Goal: Complete application form

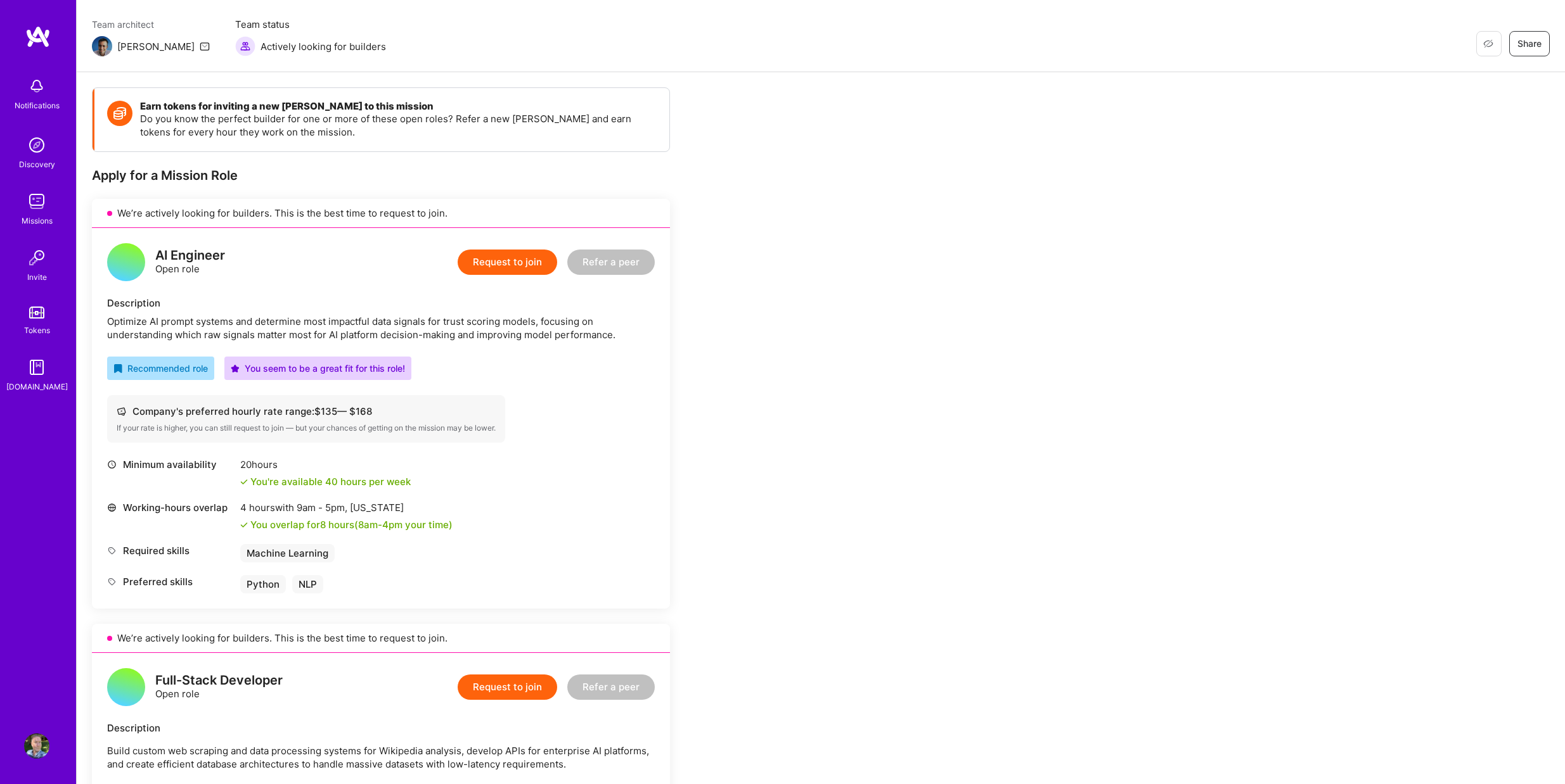
scroll to position [169, 0]
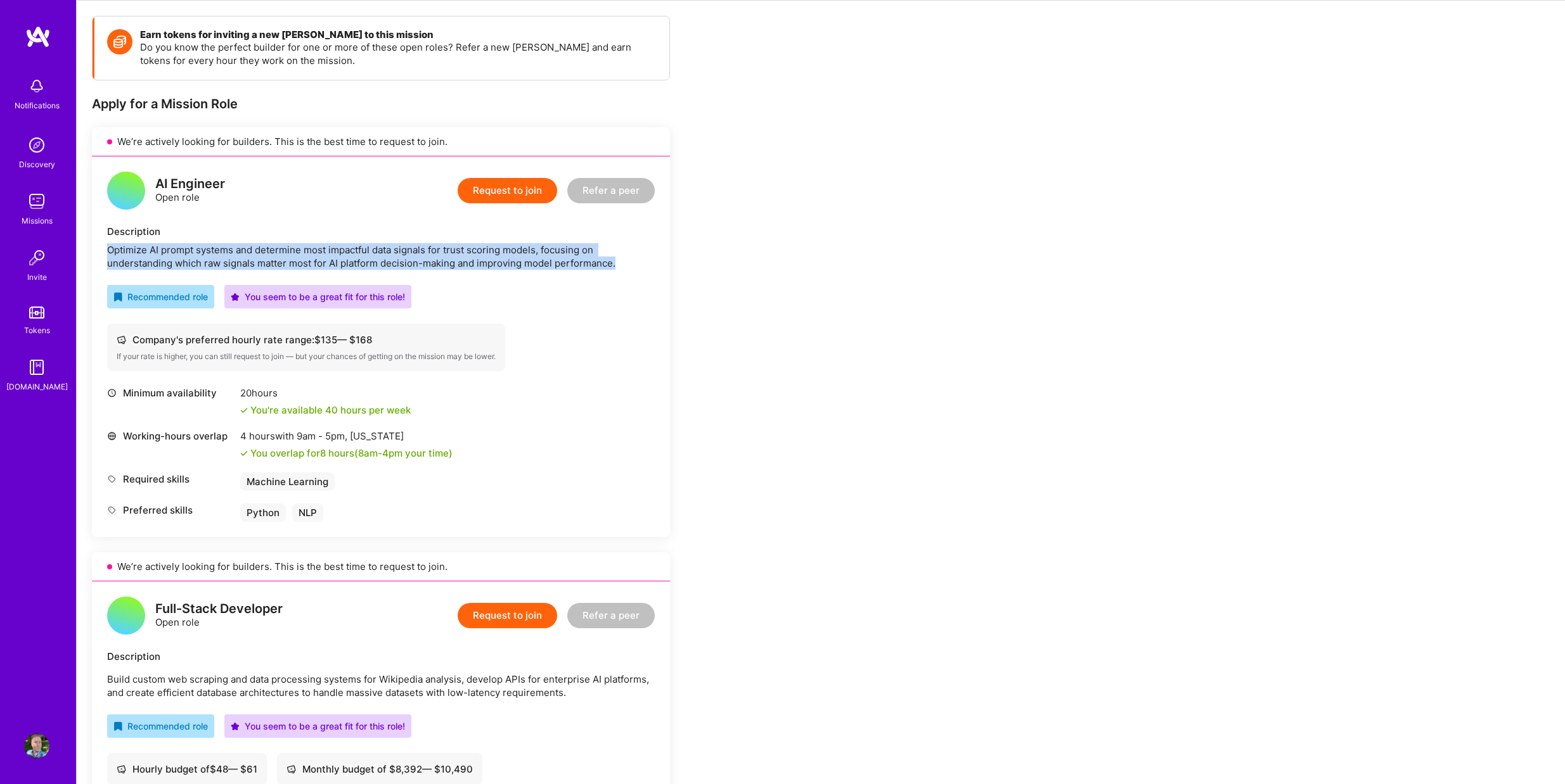
drag, startPoint x: 108, startPoint y: 245, endPoint x: 627, endPoint y: 265, distance: 519.4
click at [627, 265] on div "Optimize AI prompt systems and determine most impactful data signals for trust …" at bounding box center [381, 256] width 548 height 27
copy div "Optimize AI prompt systems and determine most impactful data signals for trust …"
click at [494, 184] on button "Request to join" at bounding box center [507, 191] width 99 height 26
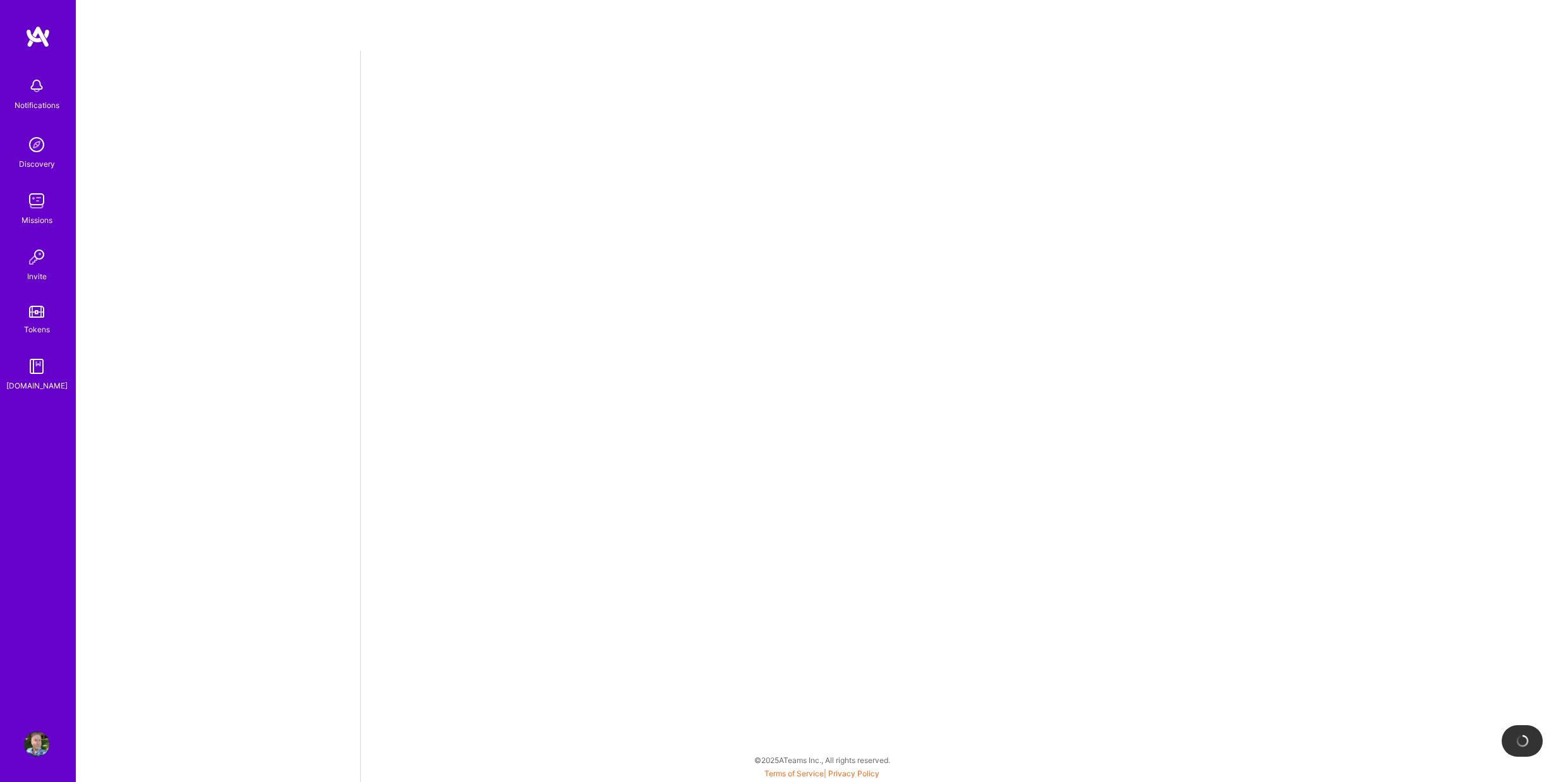
select select "US"
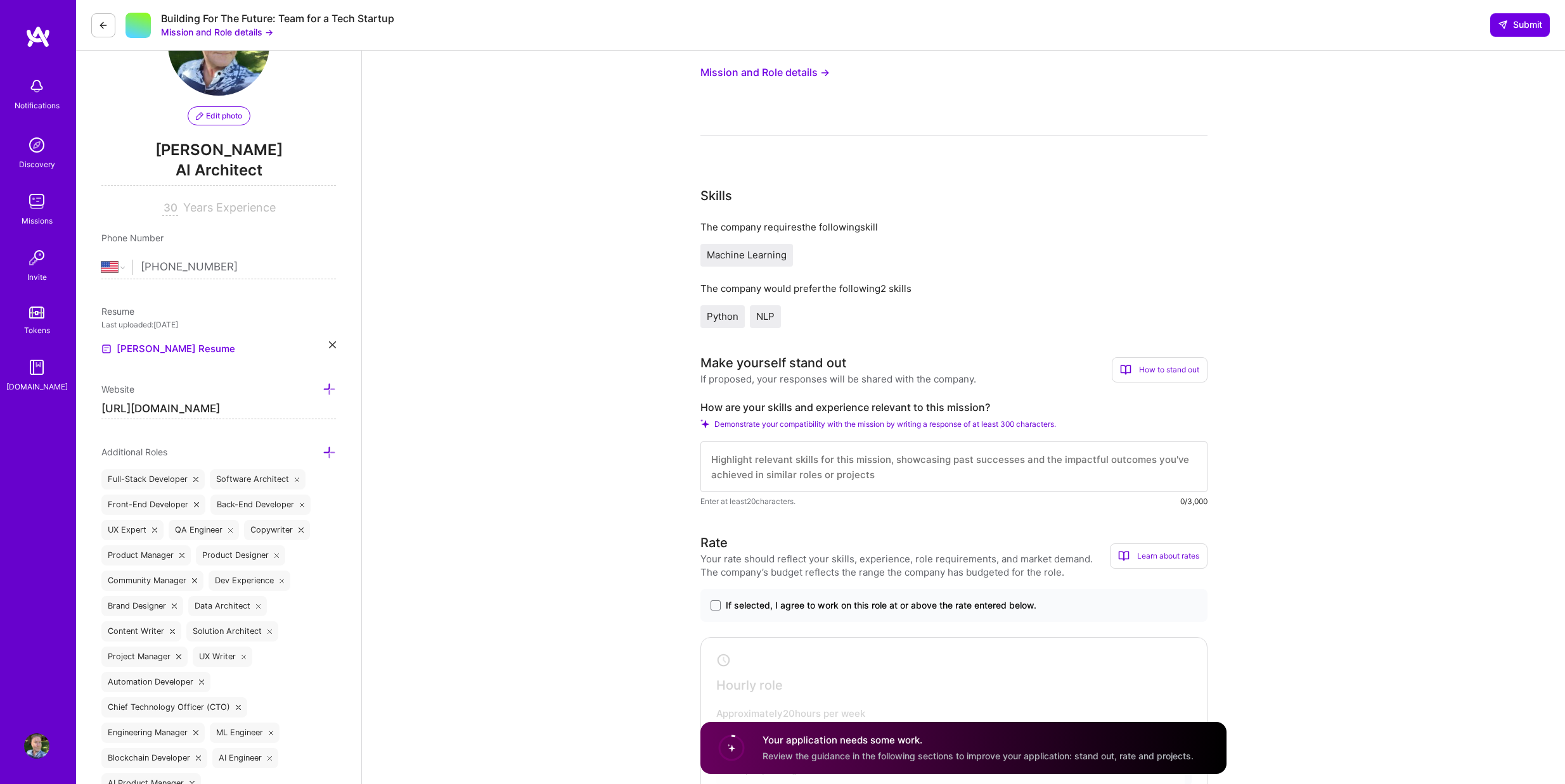
scroll to position [84, 0]
click at [855, 469] on textarea at bounding box center [954, 464] width 507 height 51
paste textarea "I've spent the last 7+ years building and optimizing AI systems, with deep focu…"
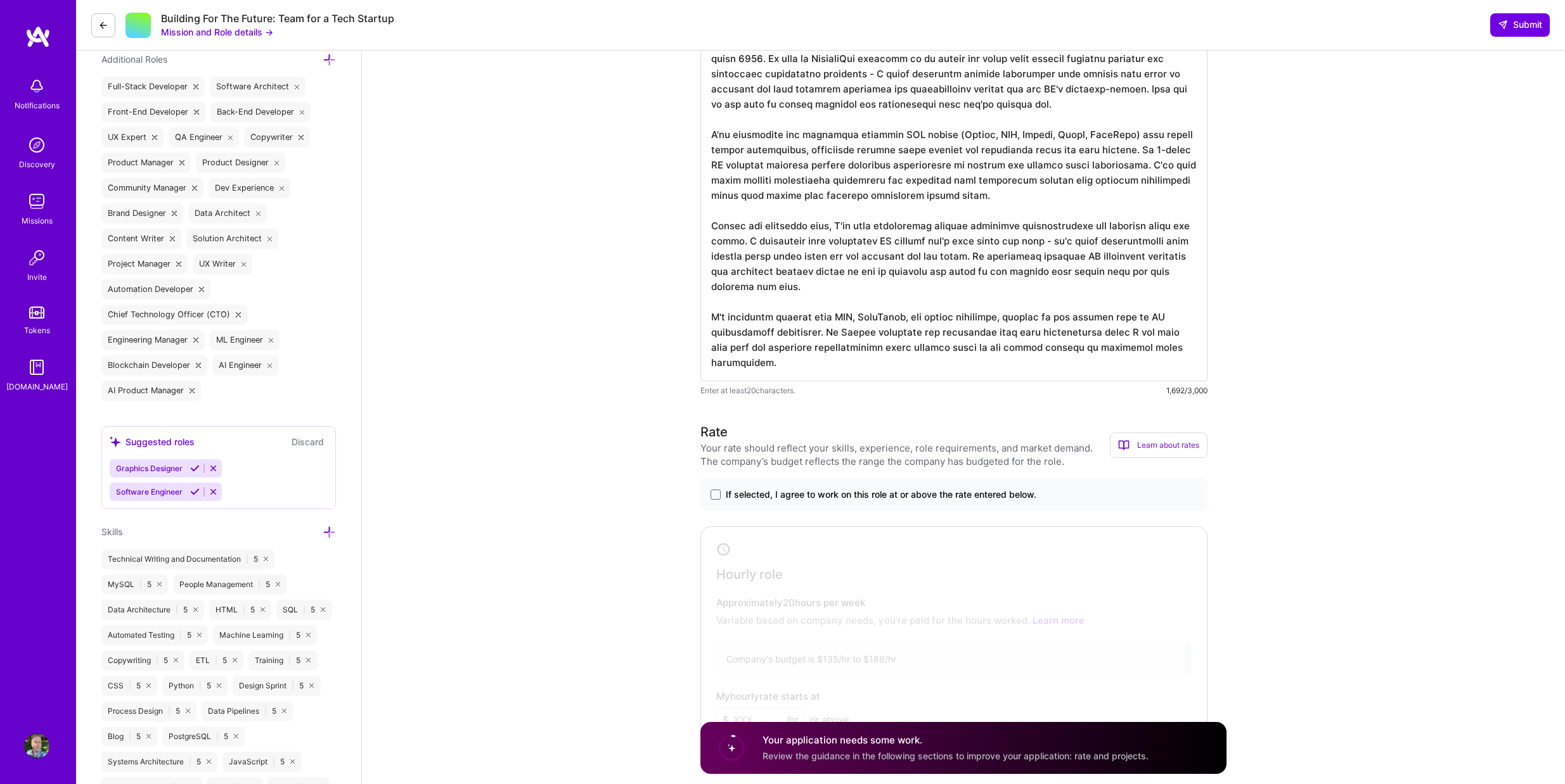
scroll to position [507, 0]
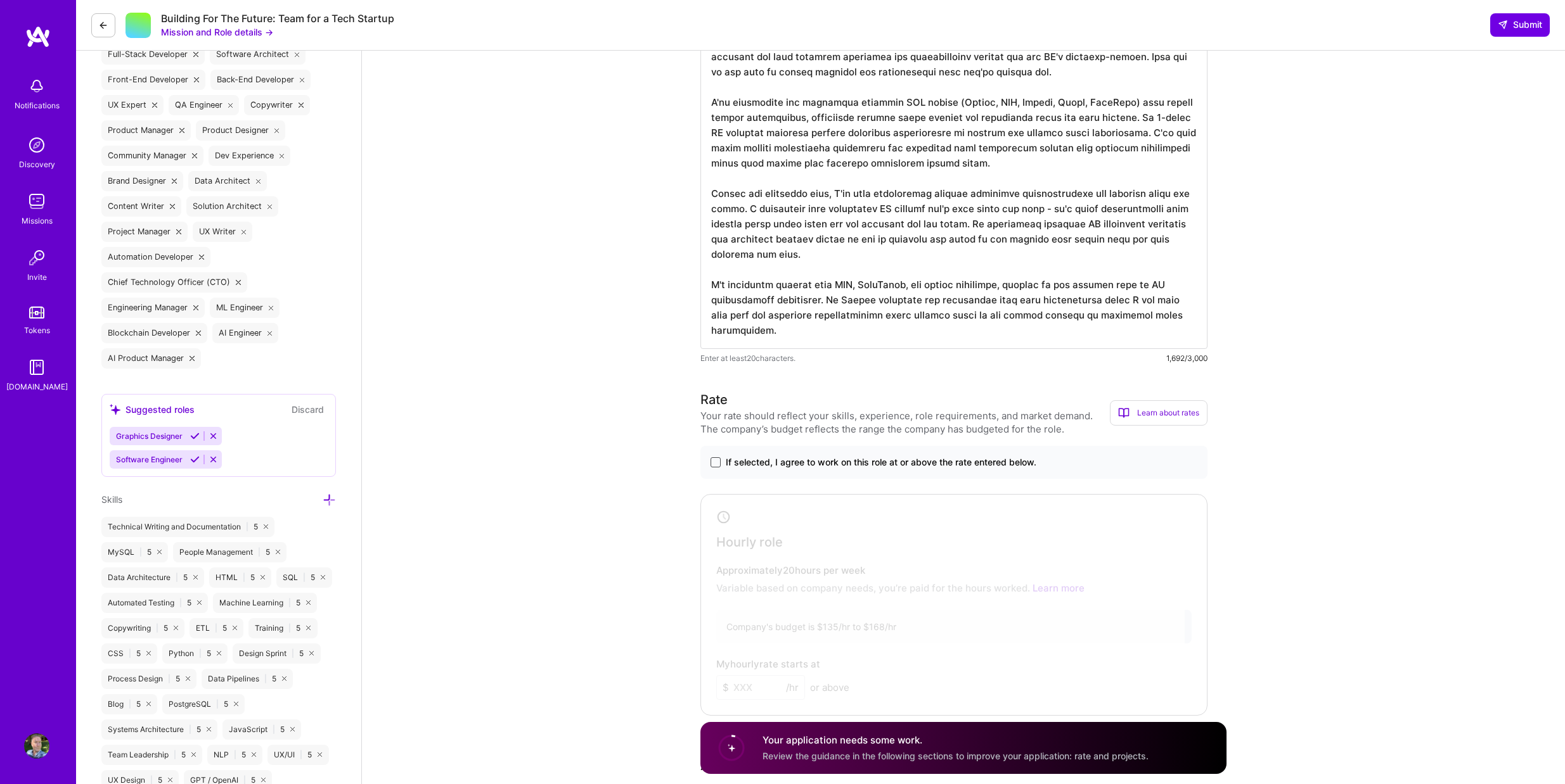
type textarea "I've spent the last 7+ years building and optimizing AI systems, with deep focu…"
click at [713, 463] on span at bounding box center [716, 462] width 10 height 10
click at [0, 0] on input "If selected, I agree to work on this role at or above the rate entered below." at bounding box center [0, 0] width 0 height 0
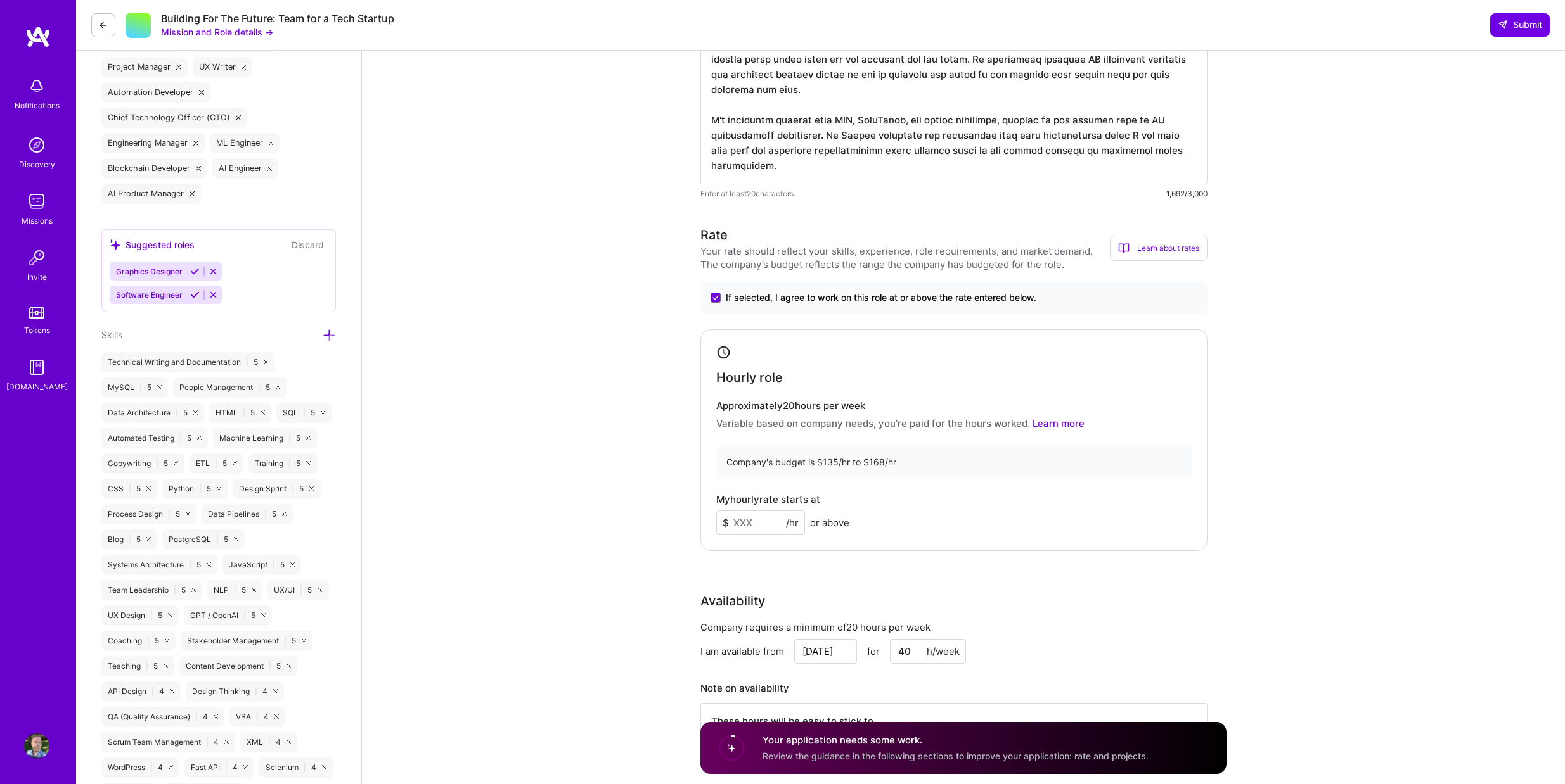
scroll to position [676, 0]
click at [754, 517] on input at bounding box center [761, 519] width 89 height 25
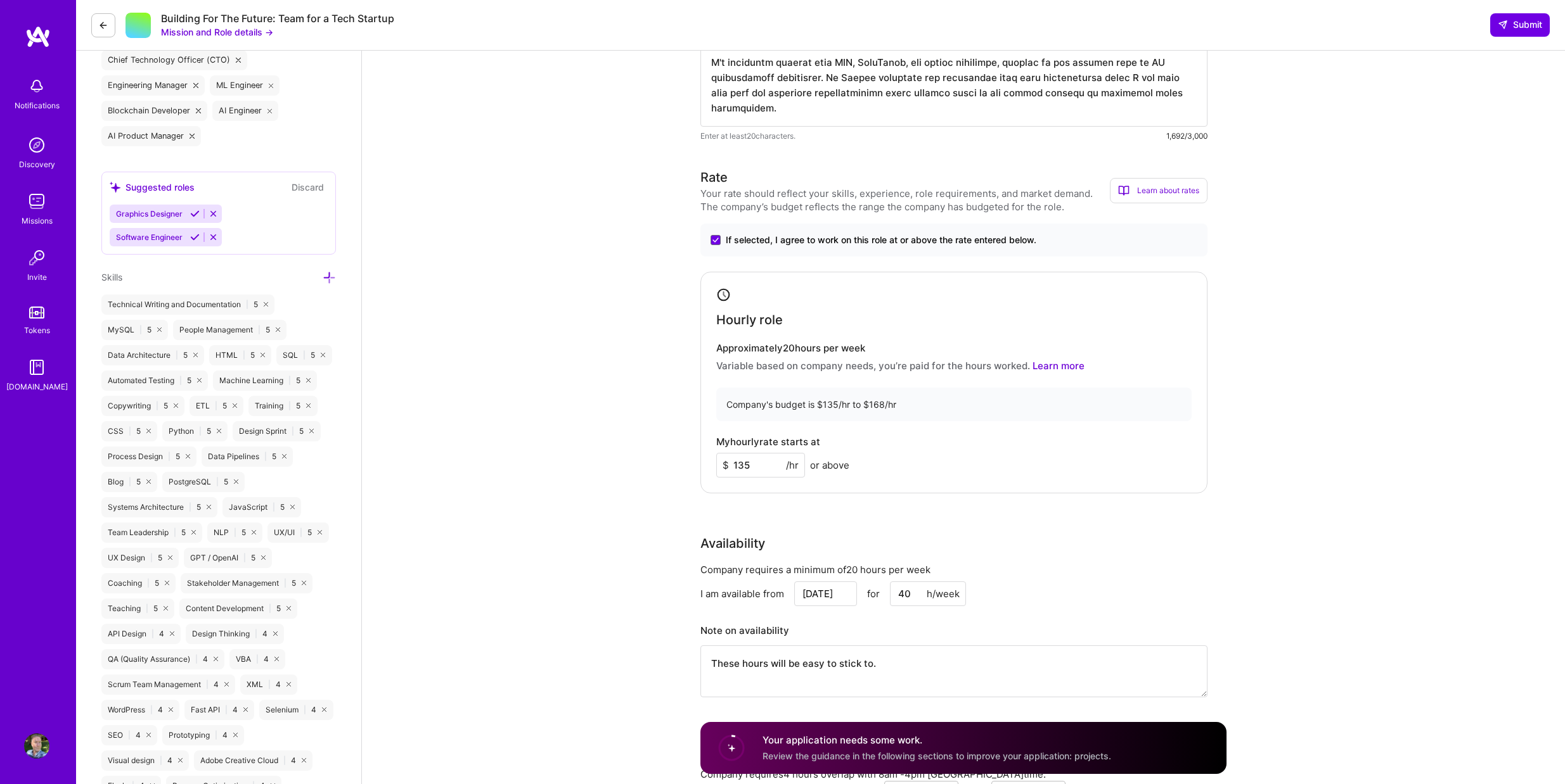
scroll to position [803, 0]
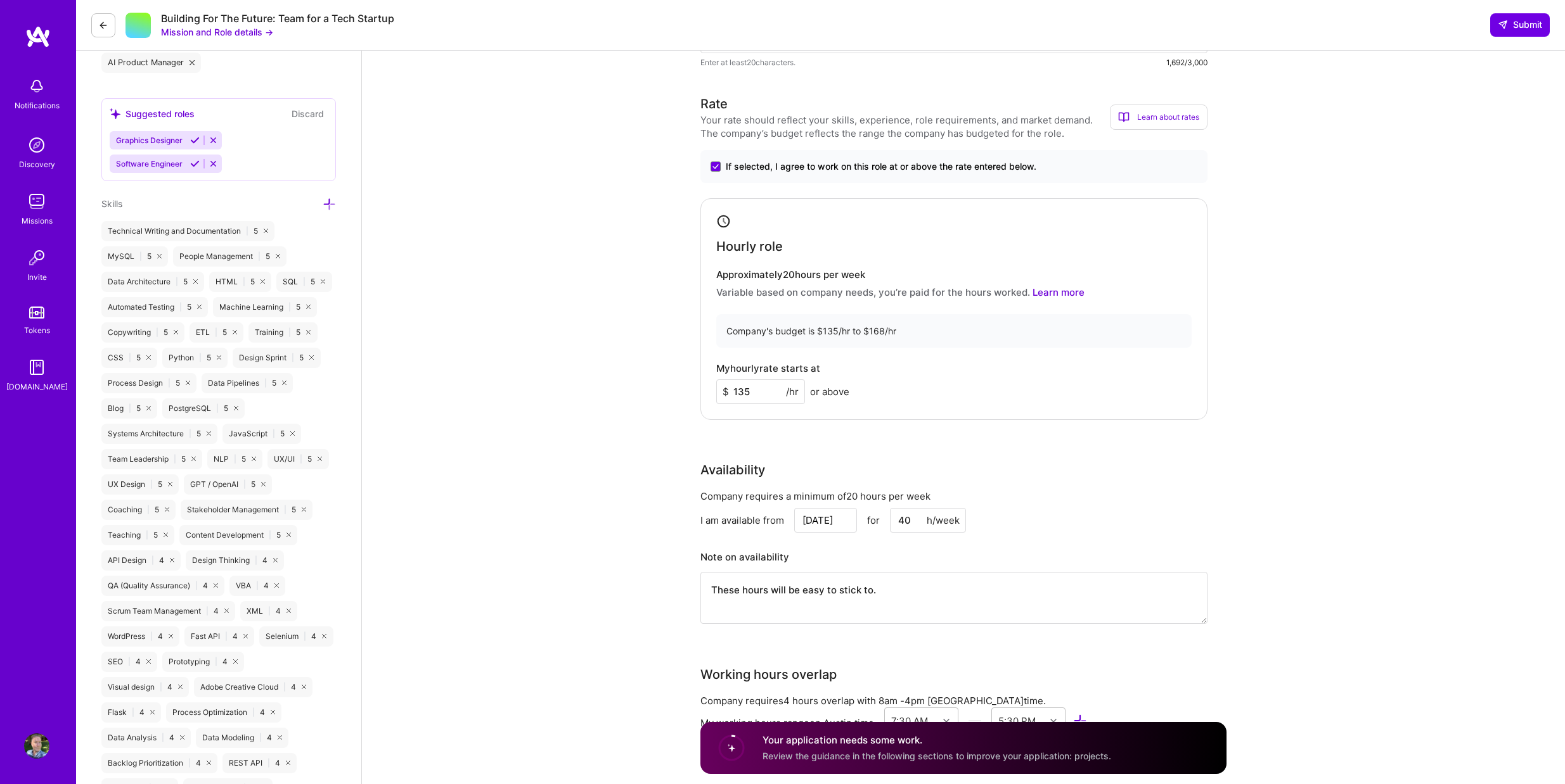
type input "135"
click at [836, 518] on input "[DATE]" at bounding box center [825, 520] width 63 height 25
click at [738, 445] on div "15" at bounding box center [740, 442] width 17 height 17
type input "[DATE]"
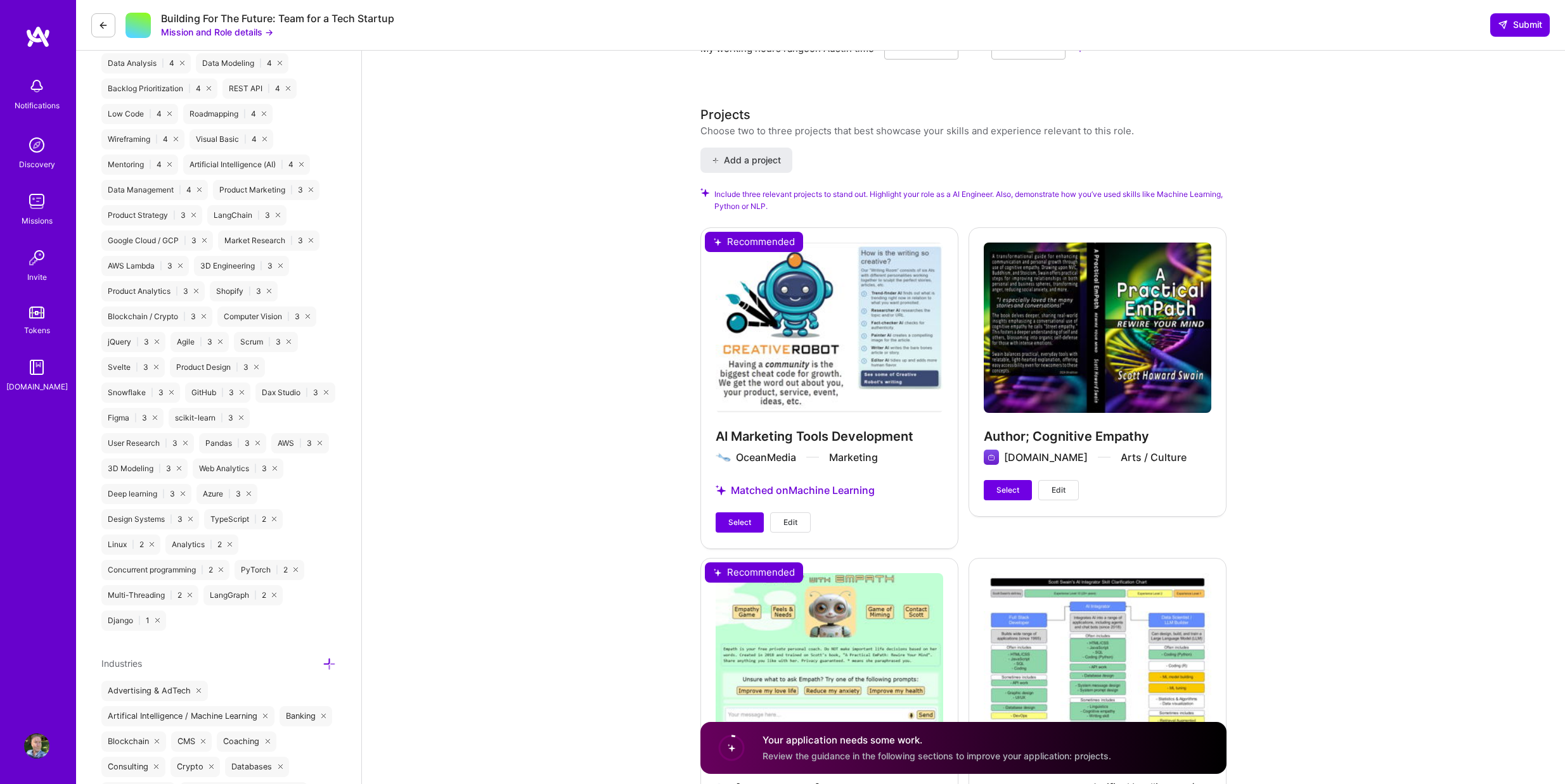
scroll to position [1478, 0]
click at [745, 524] on span "Select" at bounding box center [740, 522] width 23 height 12
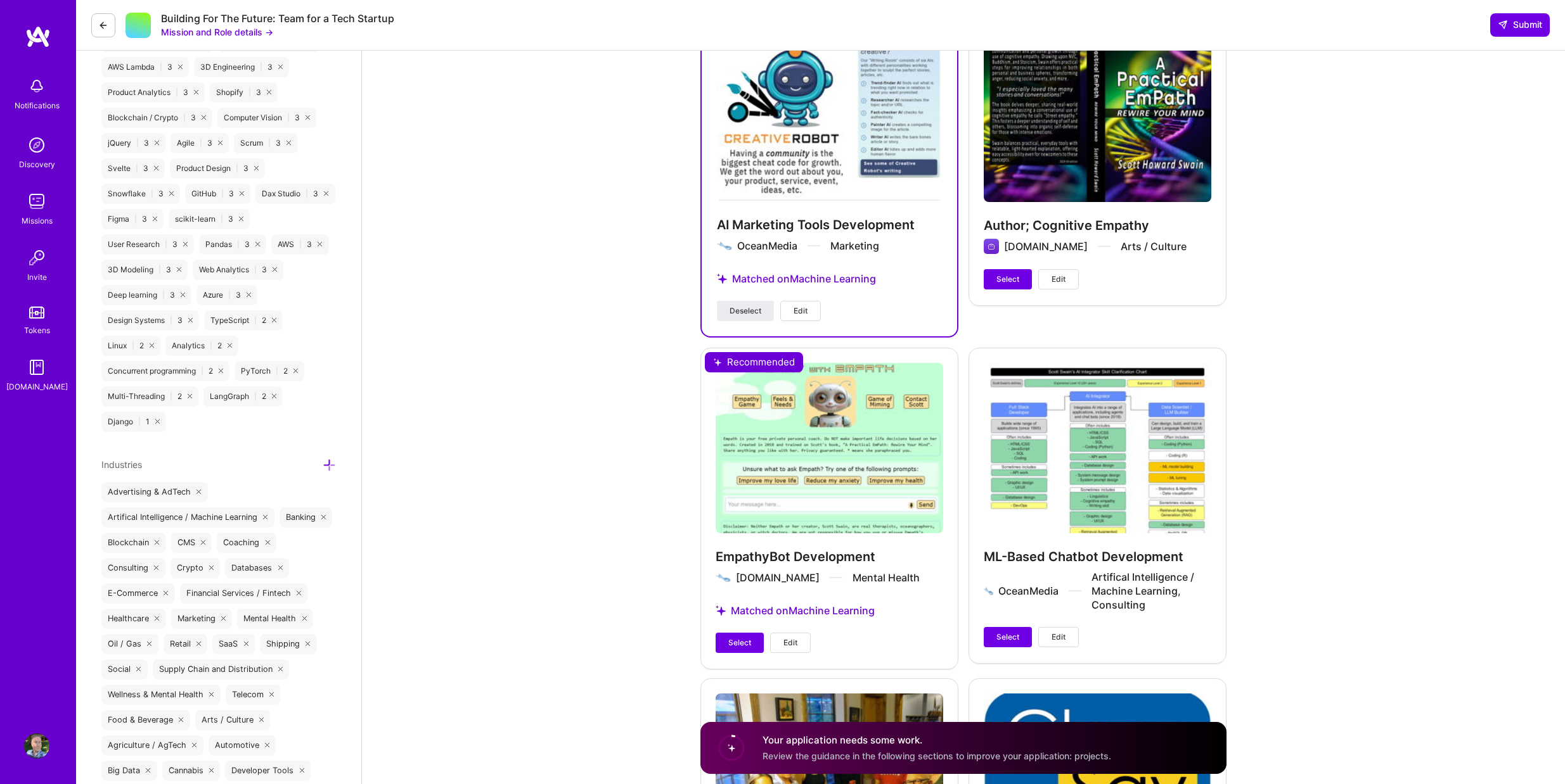
scroll to position [1689, 0]
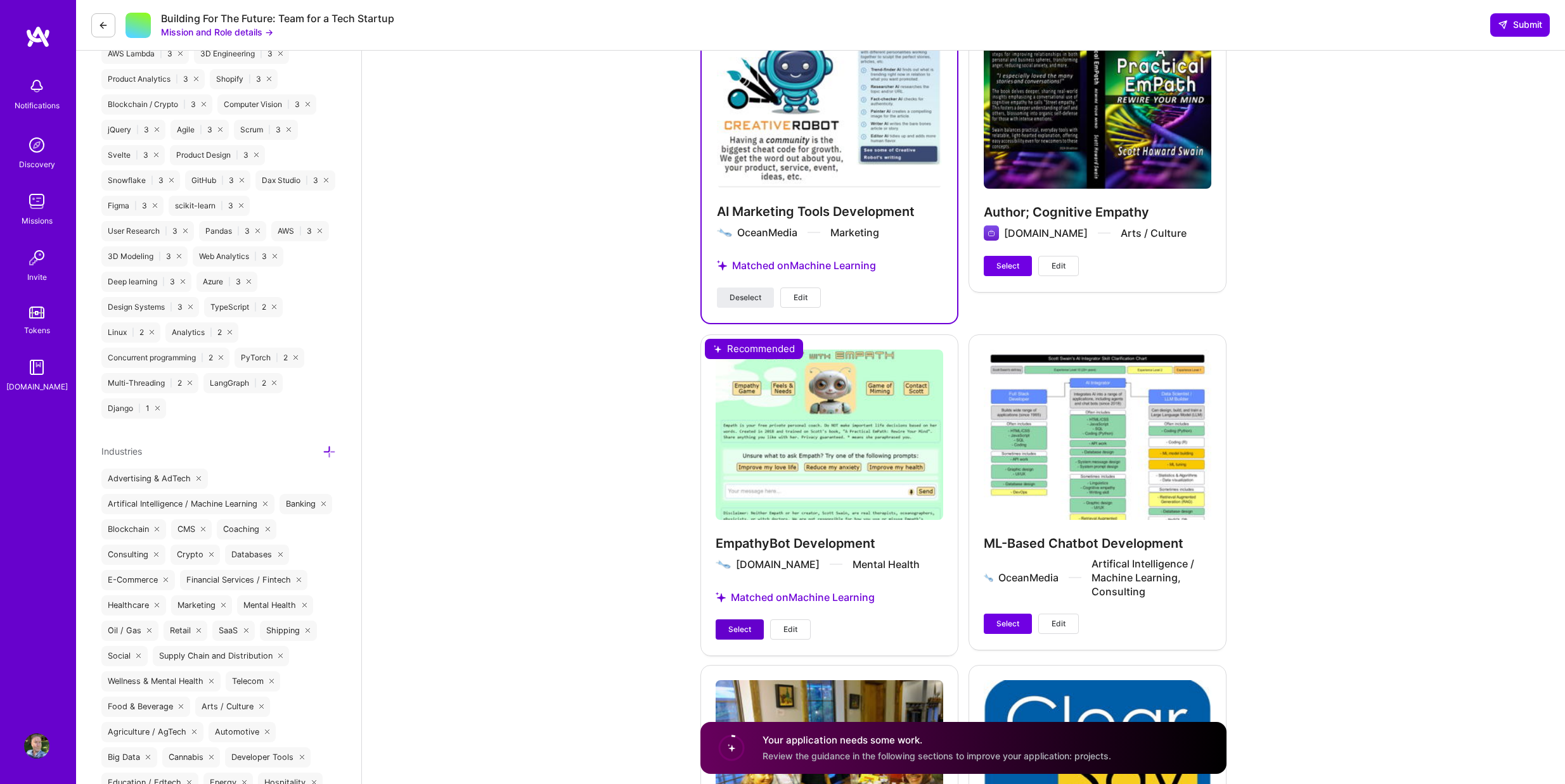
click at [753, 628] on button "Select" at bounding box center [740, 630] width 48 height 21
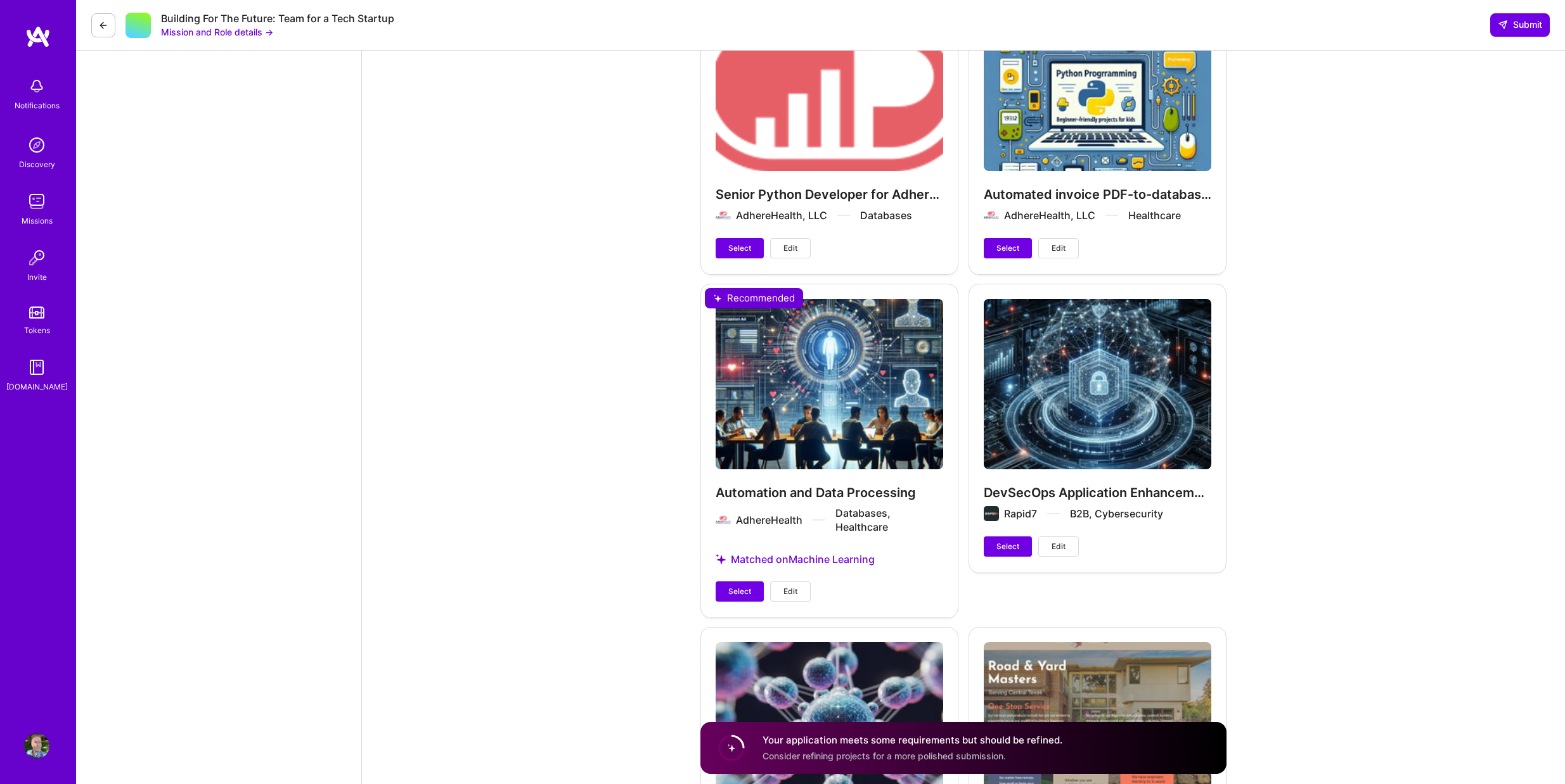
scroll to position [2998, 0]
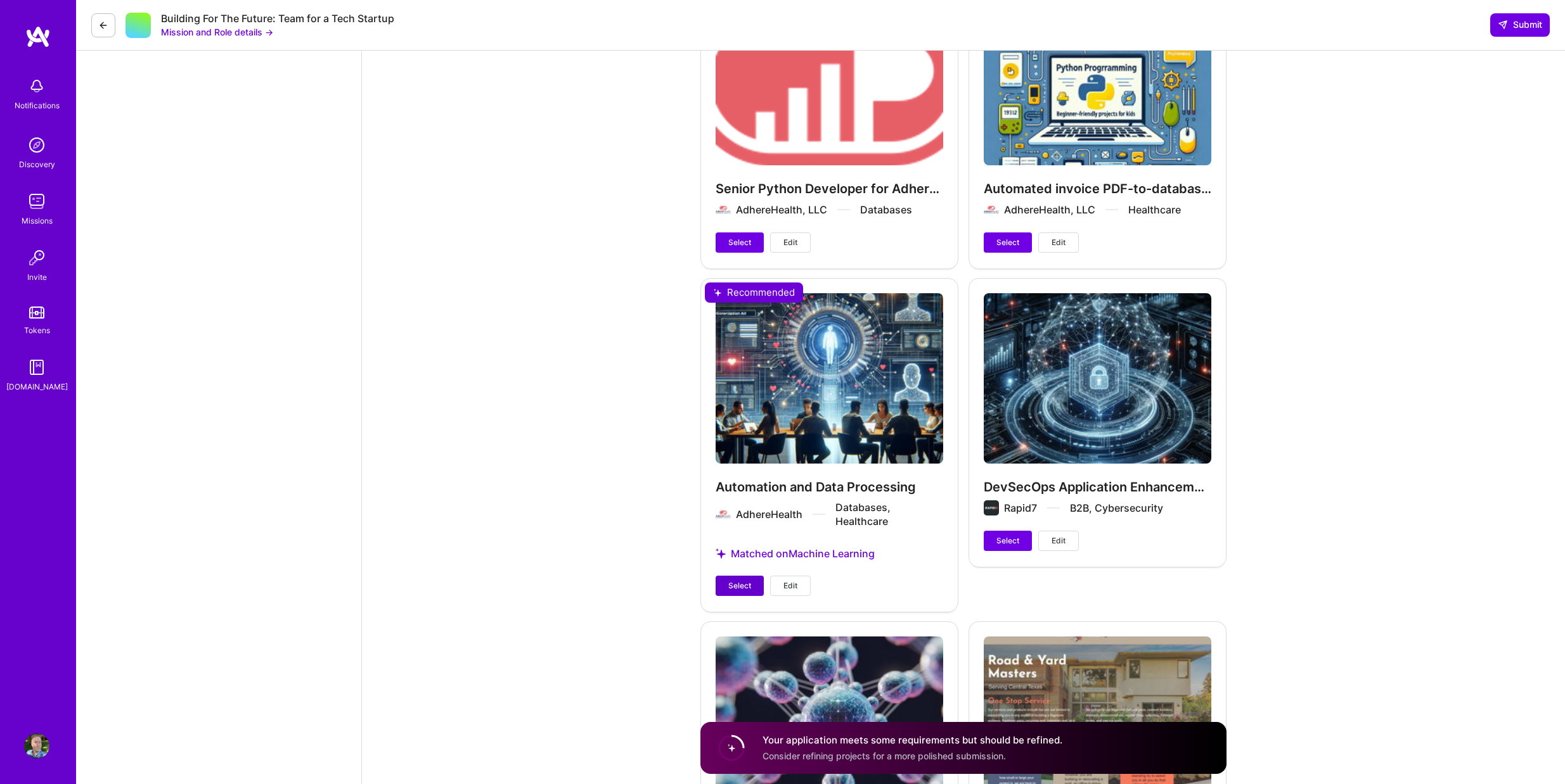
click at [734, 581] on span "Select" at bounding box center [740, 586] width 23 height 12
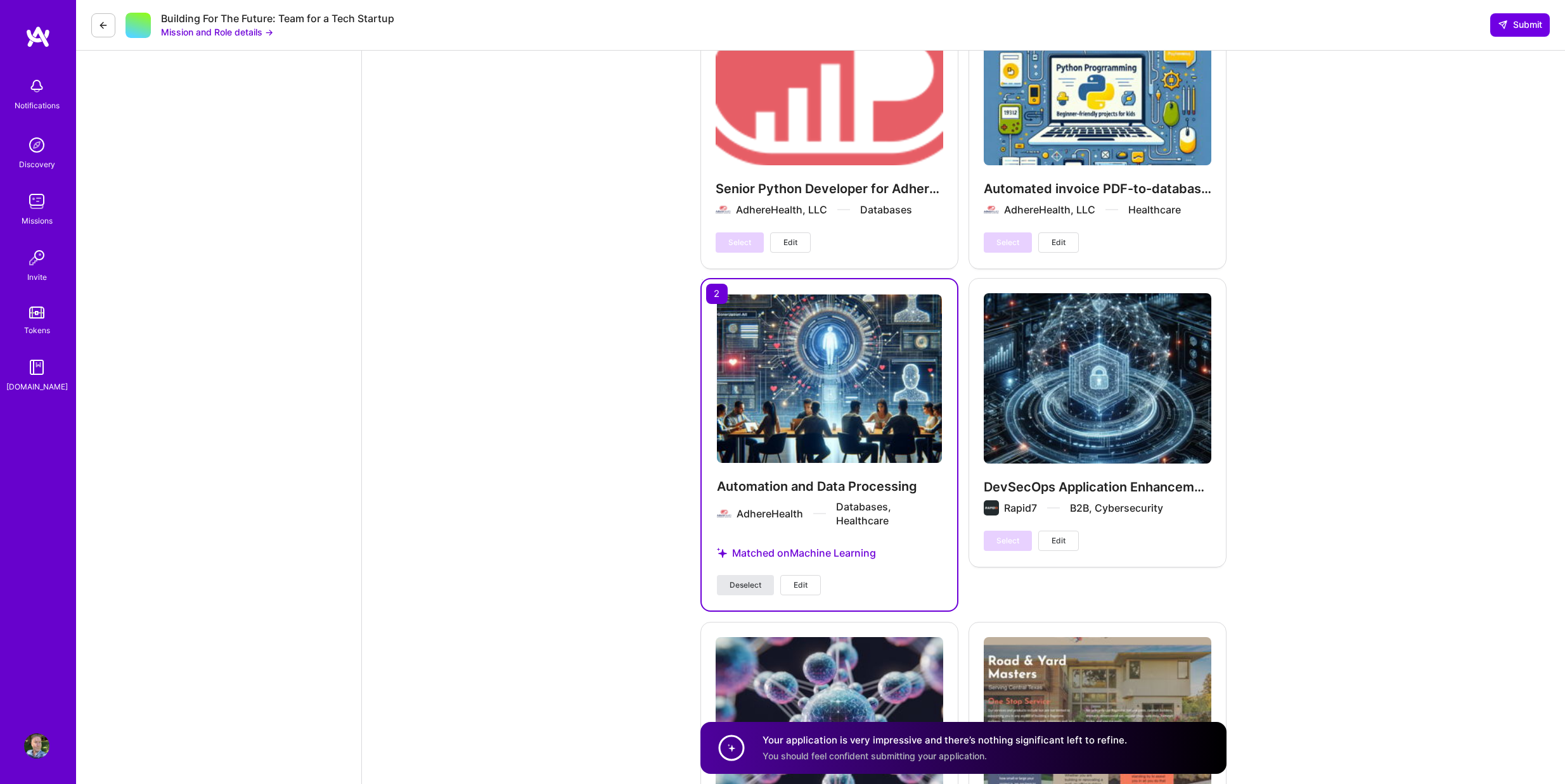
click at [741, 581] on span "Deselect" at bounding box center [745, 585] width 31 height 12
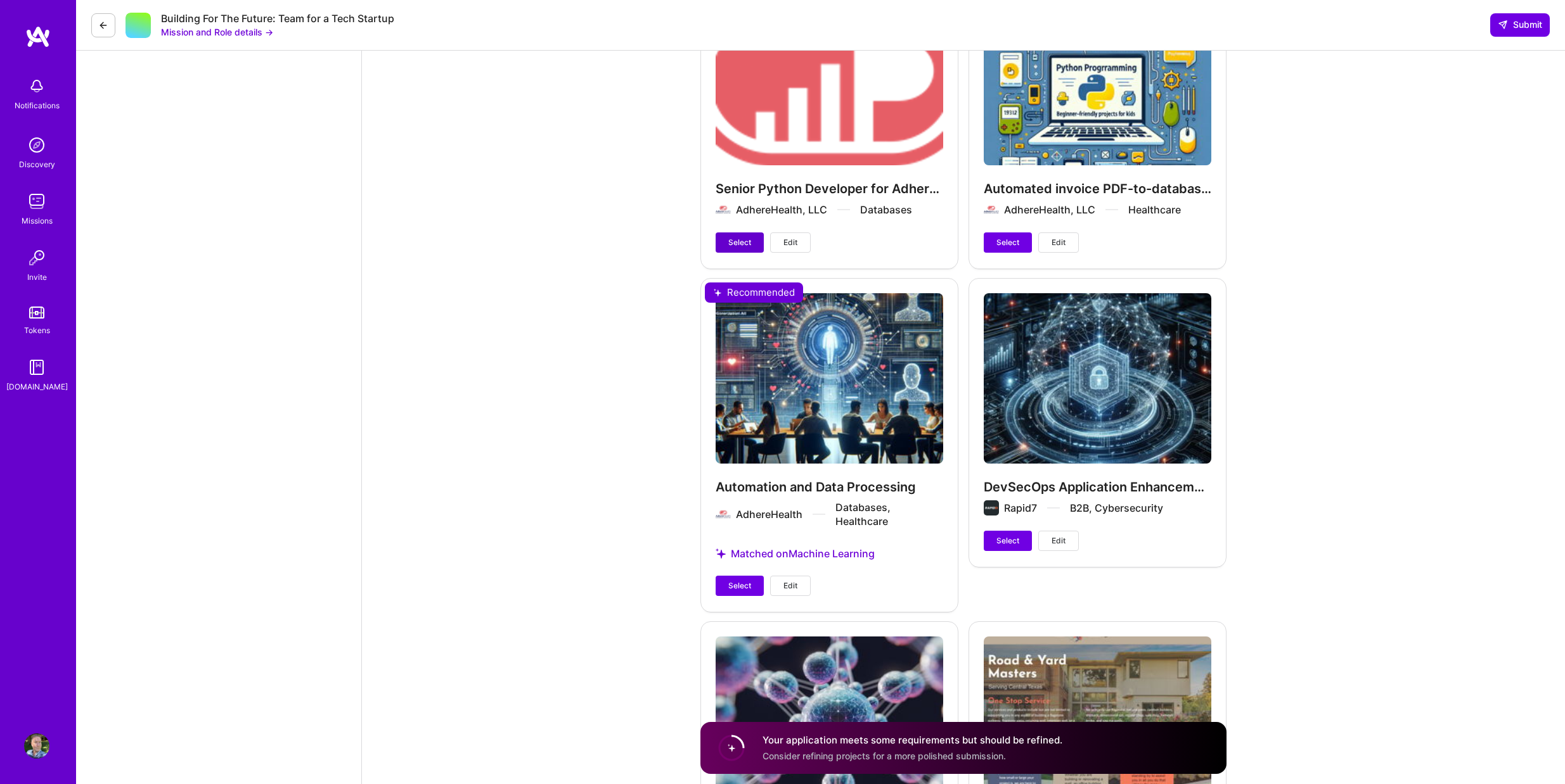
click at [742, 247] on span "Select" at bounding box center [740, 243] width 23 height 12
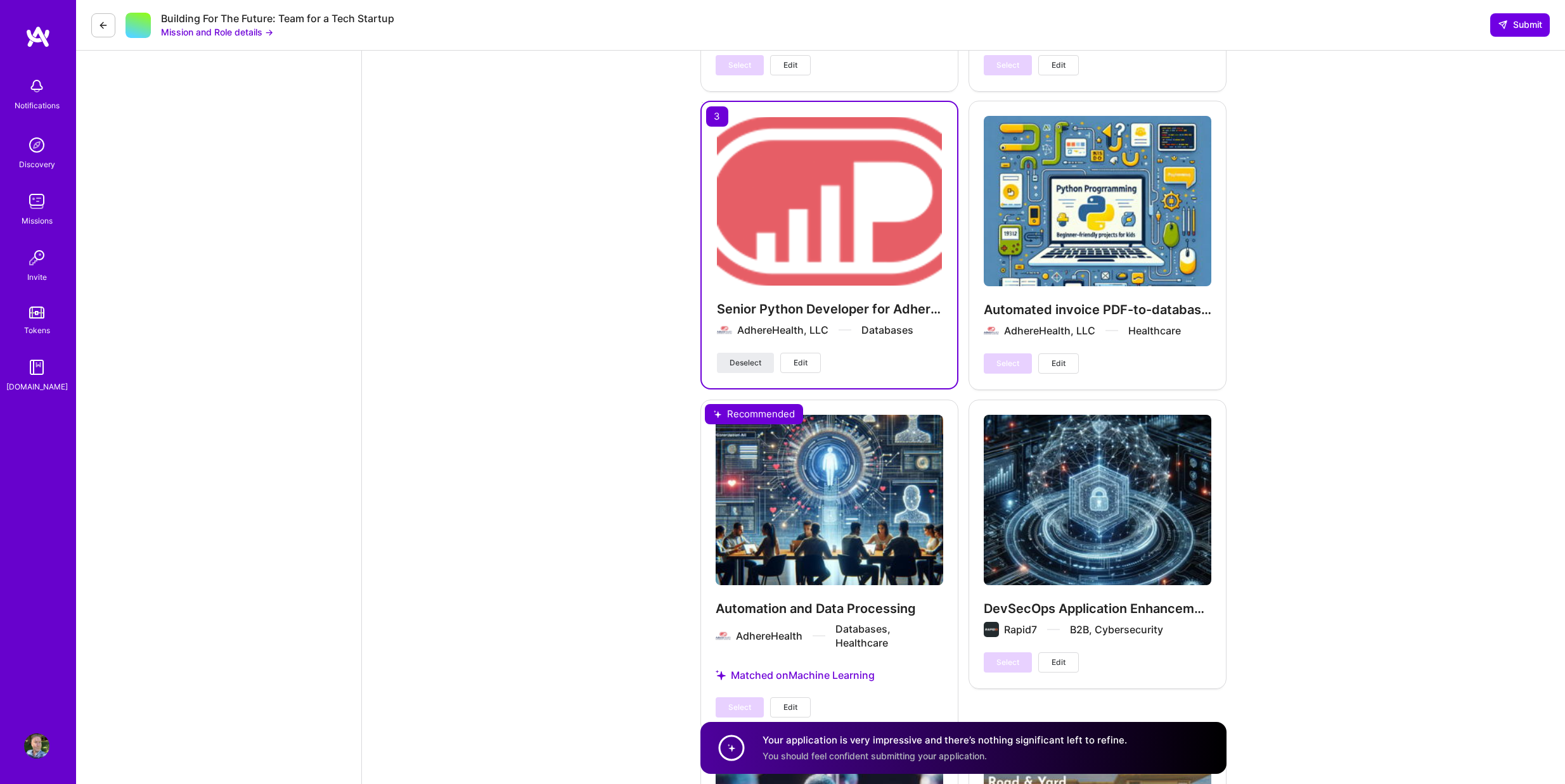
scroll to position [2830, 0]
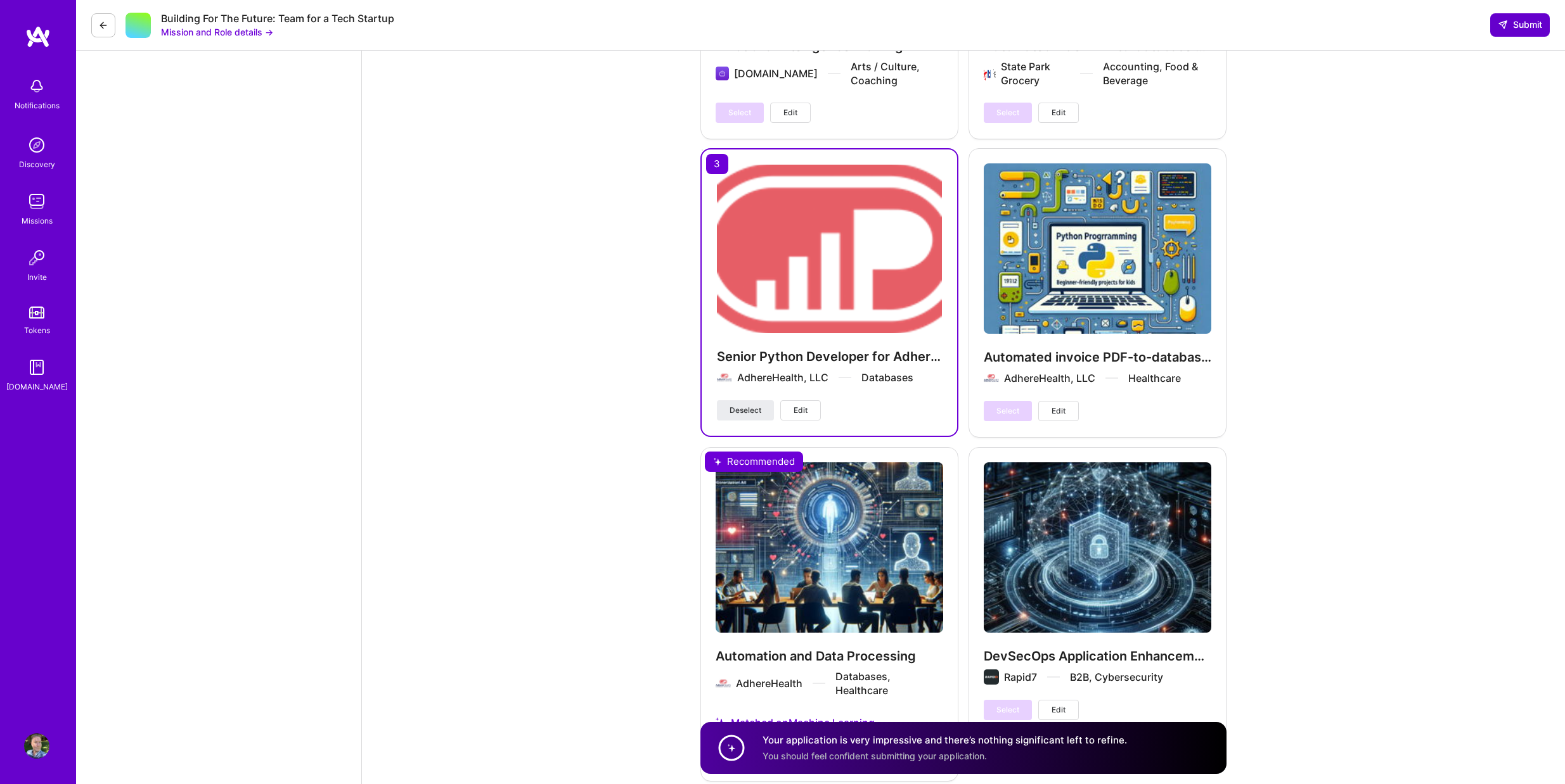
click at [1516, 25] on span "Submit" at bounding box center [1519, 25] width 44 height 13
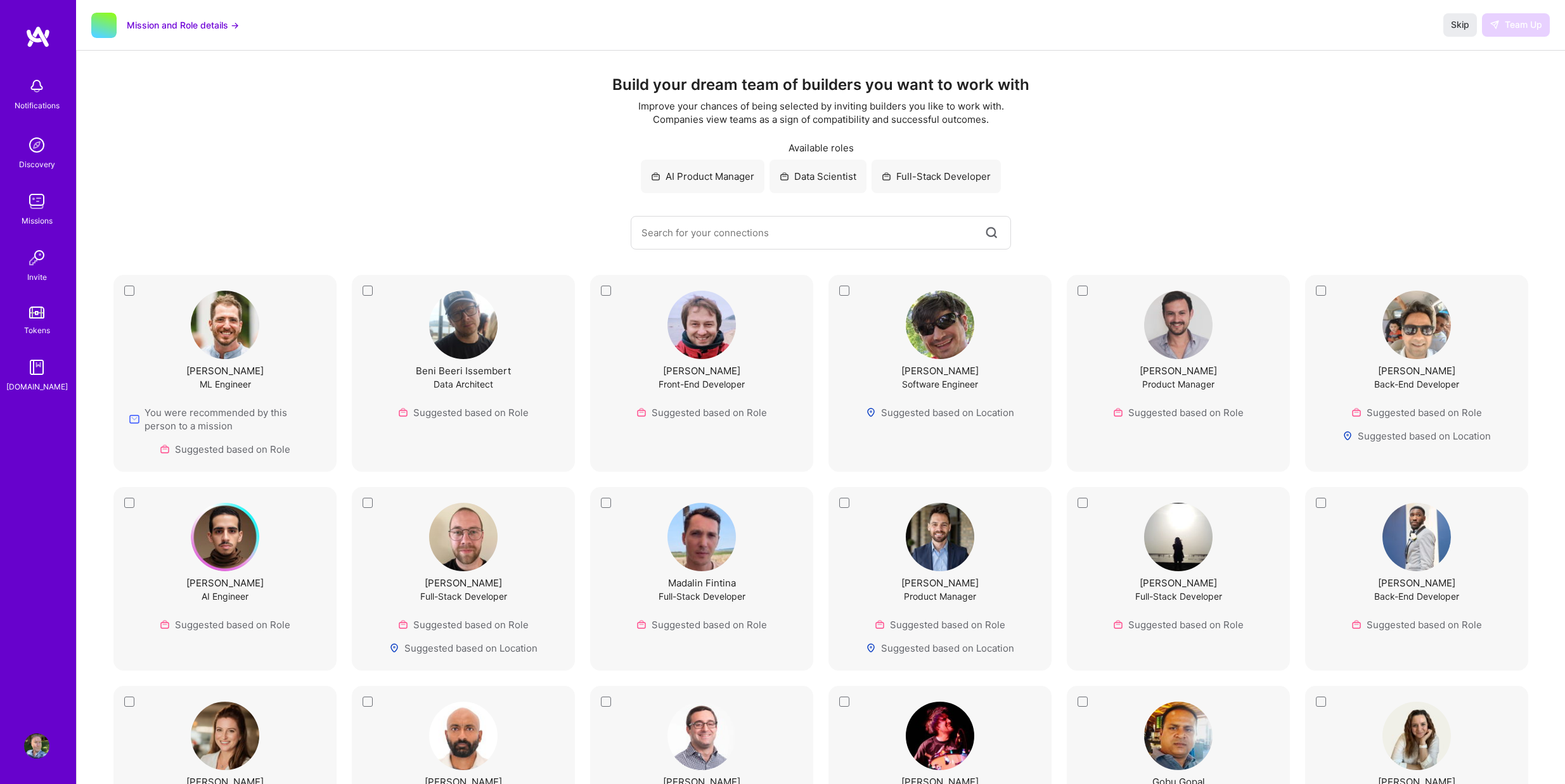
click at [126, 290] on div "[PERSON_NAME] ML Engineer You were recommended by this person to a mission Sugg…" at bounding box center [225, 373] width 223 height 197
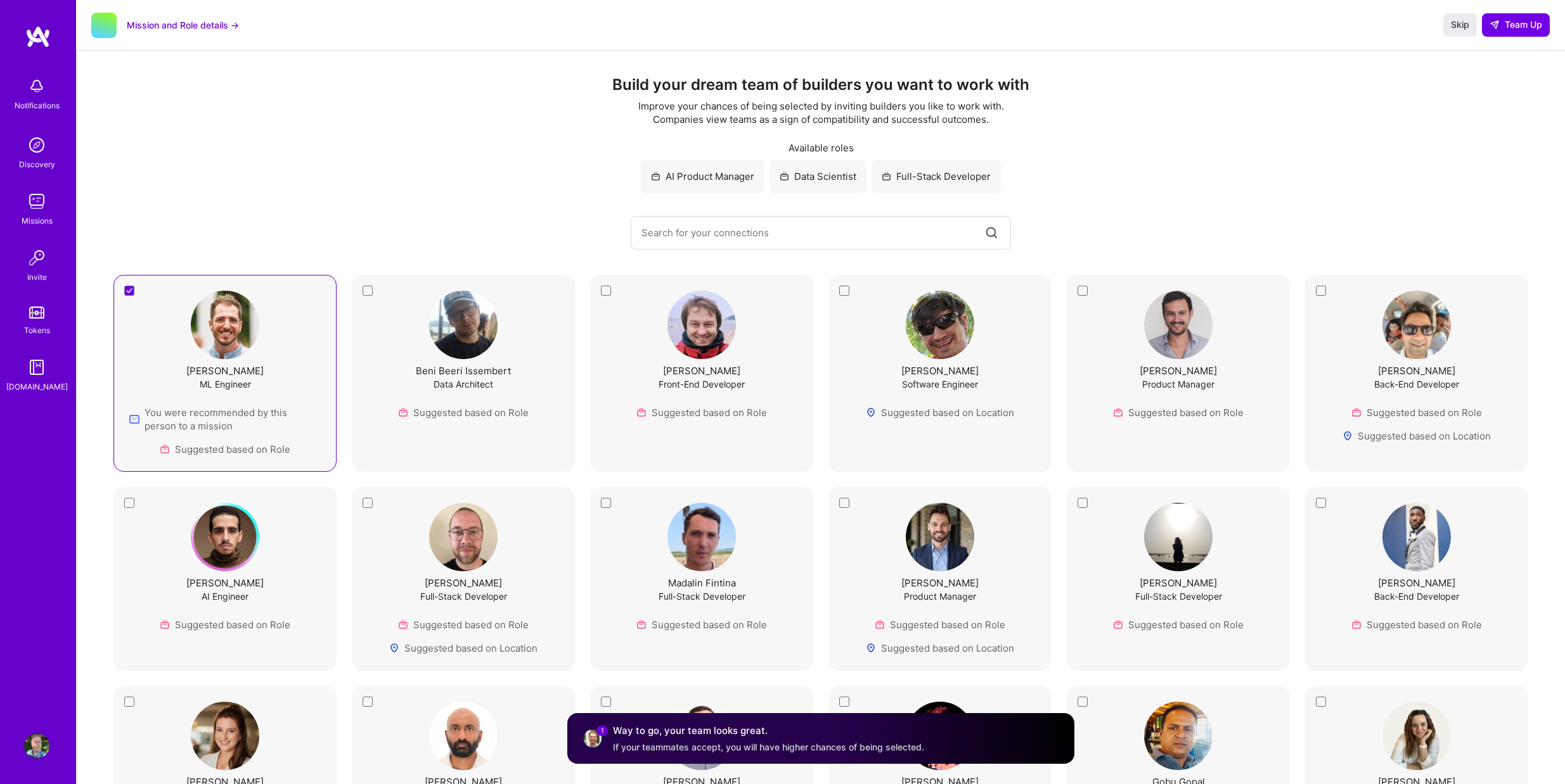
click at [1084, 288] on div "[PERSON_NAME] Product Manager Suggested based on Role" at bounding box center [1178, 373] width 223 height 197
click at [371, 292] on div "Beni Beeri Issembert Data Architect Suggested based on Role" at bounding box center [463, 355] width 191 height 129
click at [611, 288] on div "[PERSON_NAME] Front-End Developer Suggested based on Role" at bounding box center [702, 373] width 223 height 197
click at [368, 500] on div "[PERSON_NAME] Full-Stack Developer Suggested based on Role Suggested based on L…" at bounding box center [463, 579] width 223 height 184
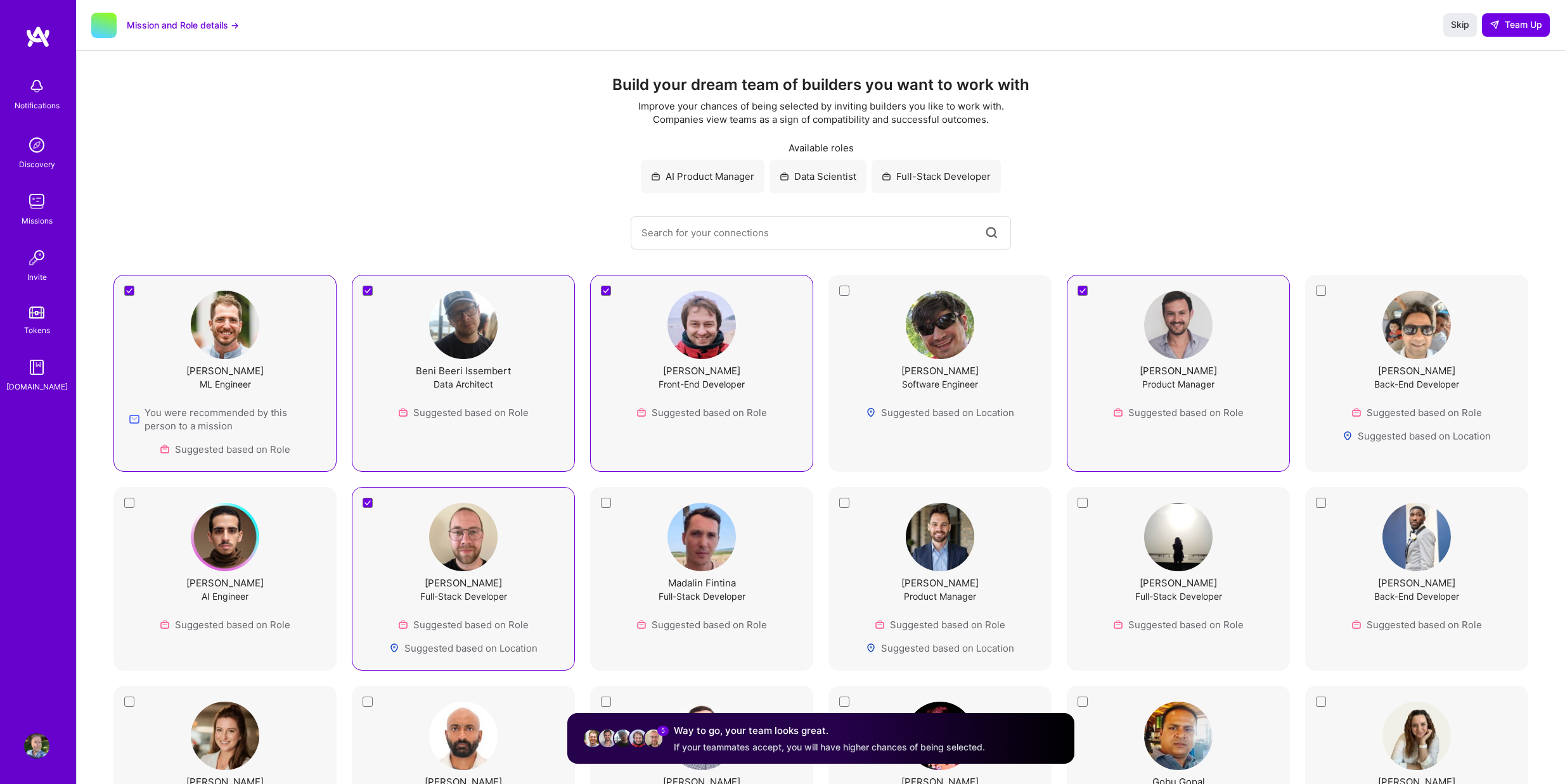
click at [604, 505] on div "Madalin Fintina Full-Stack Developer Suggested based on Role" at bounding box center [702, 579] width 223 height 184
click at [839, 504] on div "[PERSON_NAME] Product Manager Suggested based on Role Suggested based on Locati…" at bounding box center [940, 579] width 223 height 184
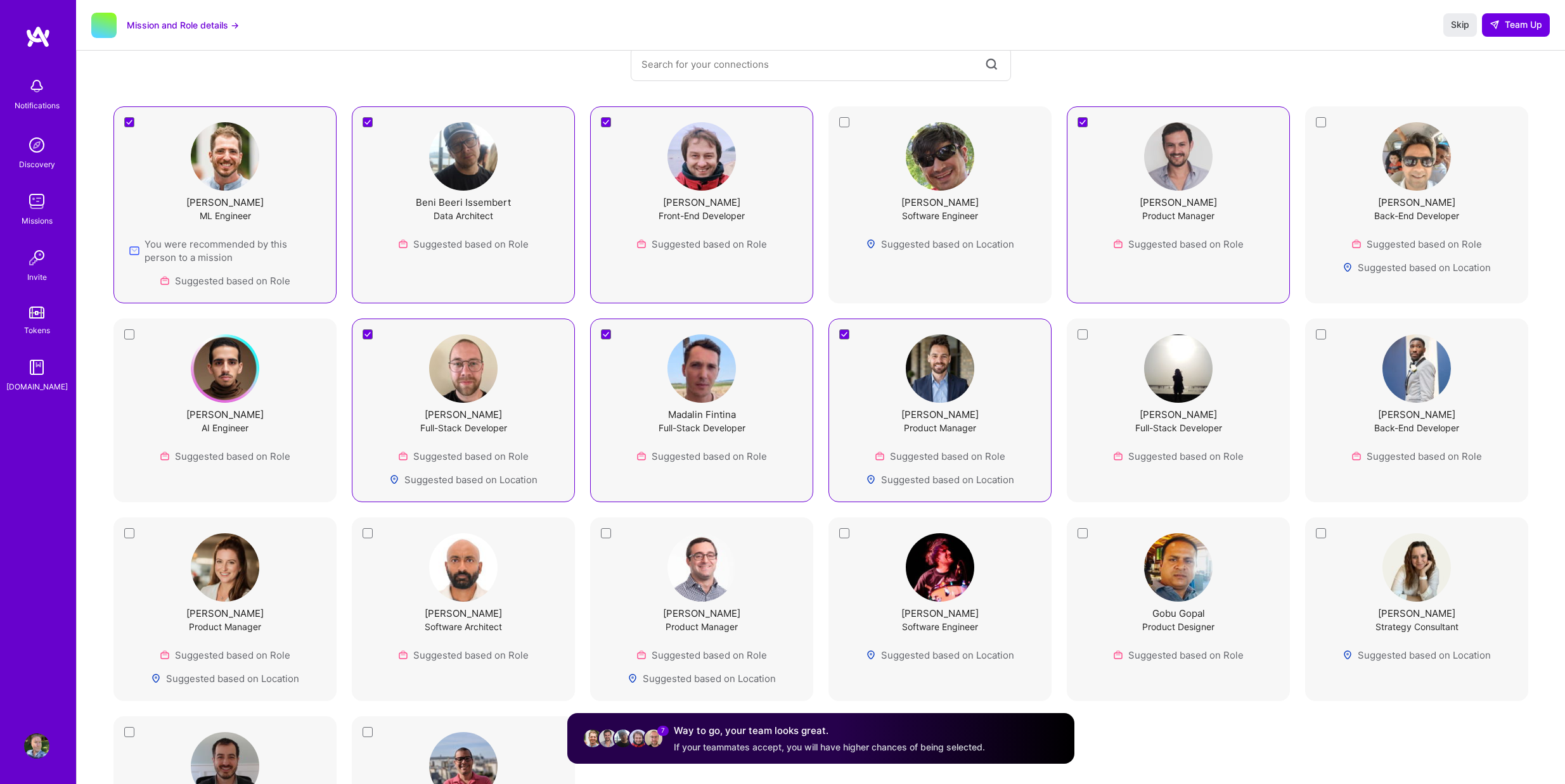
scroll to position [169, 0]
click at [1503, 23] on span "Team Up" at bounding box center [1516, 25] width 53 height 13
